Goal: Information Seeking & Learning: Find specific fact

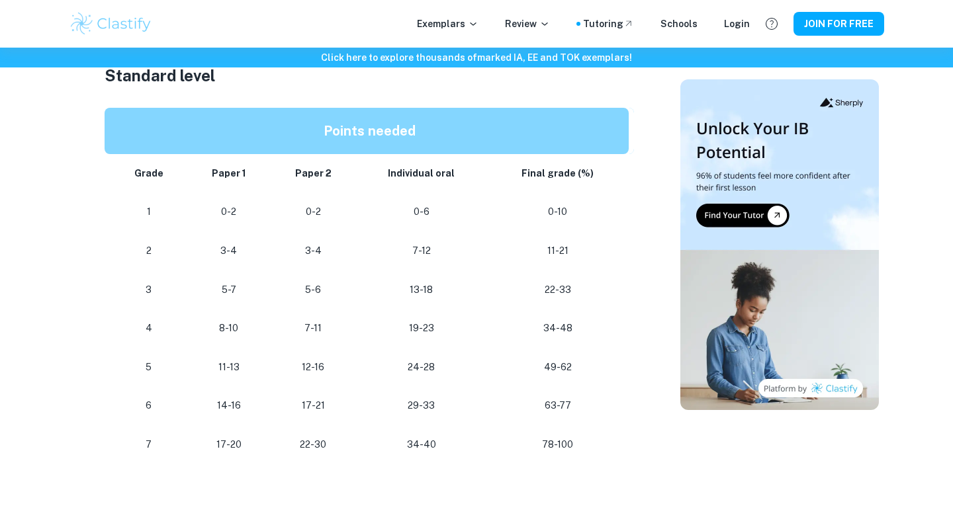
scroll to position [806, 0]
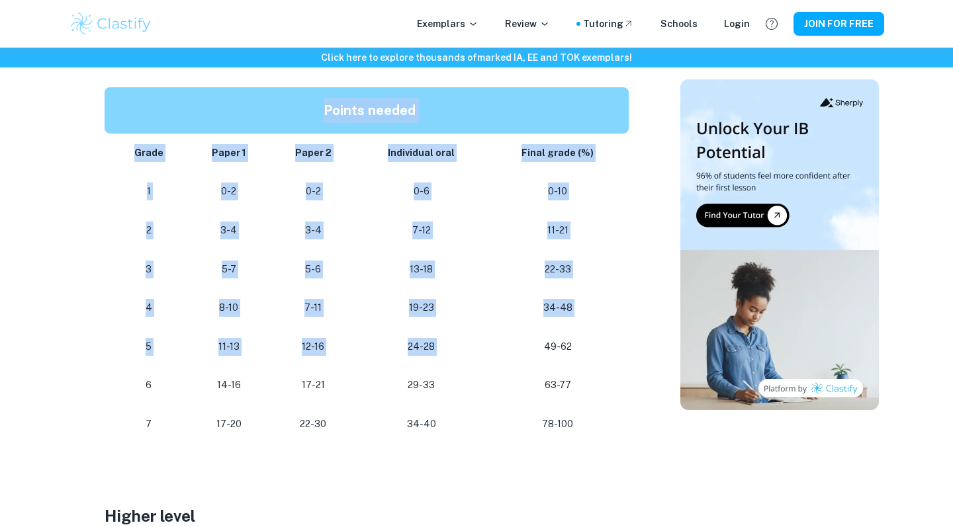
drag, startPoint x: 529, startPoint y: 339, endPoint x: 649, endPoint y: 355, distance: 120.1
click at [649, 355] on div "IB English A Language and Literature Grade Boundaries By [PERSON_NAME] • [DATE]…" at bounding box center [369, 245] width 590 height 1866
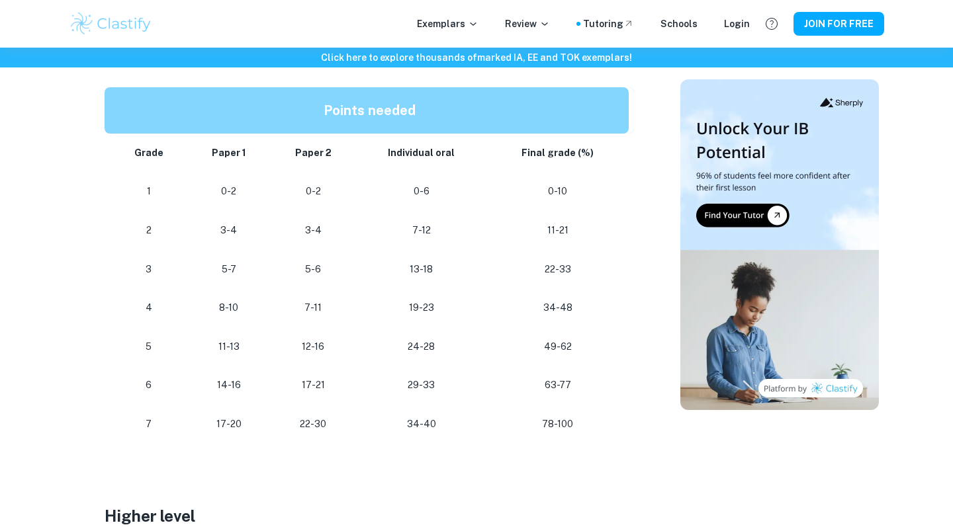
click at [509, 306] on p "34-48" at bounding box center [558, 308] width 120 height 18
drag, startPoint x: 538, startPoint y: 283, endPoint x: 578, endPoint y: 332, distance: 63.0
click at [578, 332] on tbody "Grade Paper 1 Paper 2 Individual oral Final grade (%) 1 0-2 0-2 0-6 0-10 2 3-4 …" at bounding box center [369, 289] width 529 height 310
click at [578, 332] on td "49-62" at bounding box center [560, 347] width 147 height 39
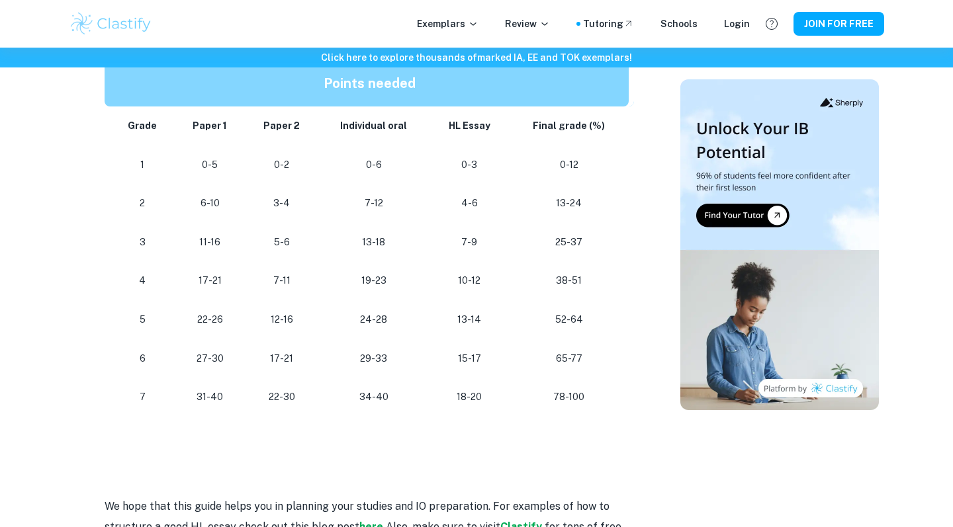
scroll to position [1295, 0]
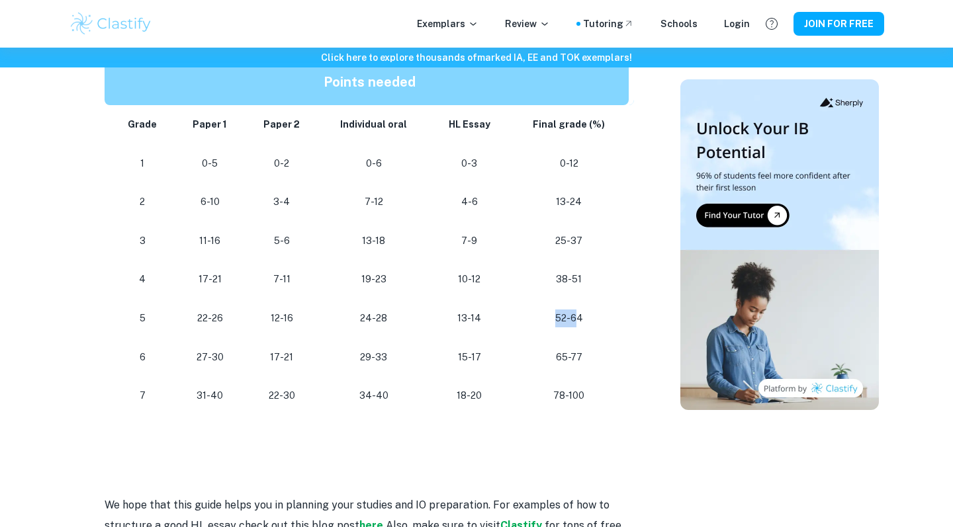
drag, startPoint x: 558, startPoint y: 312, endPoint x: 580, endPoint y: 312, distance: 22.5
click at [580, 312] on p "52-64" at bounding box center [568, 319] width 99 height 18
click at [541, 423] on p at bounding box center [369, 426] width 529 height 20
drag, startPoint x: 557, startPoint y: 308, endPoint x: 589, endPoint y: 308, distance: 32.4
click at [589, 310] on p "52-64" at bounding box center [568, 319] width 99 height 18
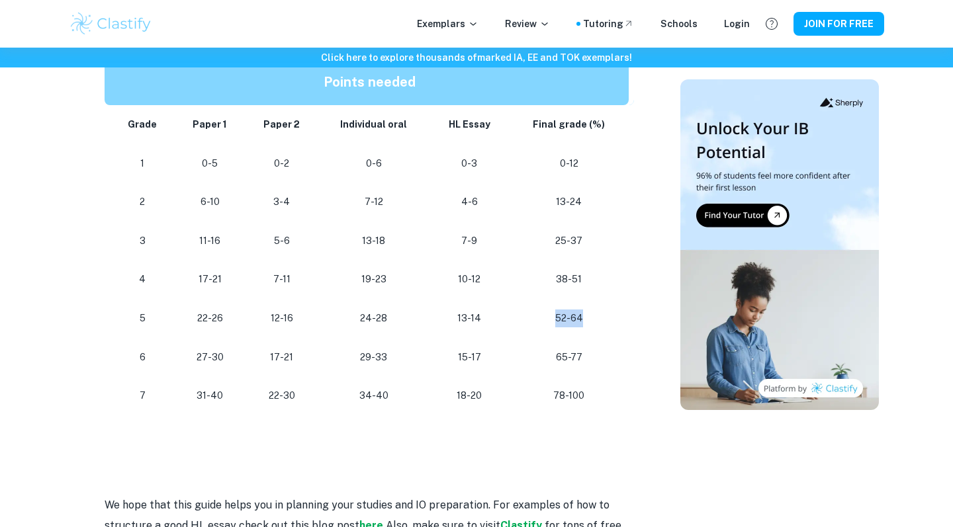
click at [590, 310] on p "52-64" at bounding box center [568, 319] width 99 height 18
